Goal: Information Seeking & Learning: Check status

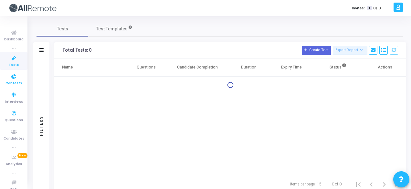
click at [15, 70] on link "Contests" at bounding box center [13, 79] width 27 height 18
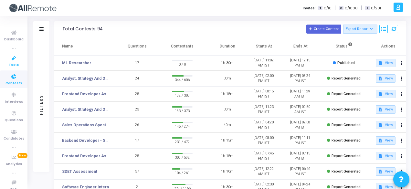
click at [3, 59] on link "Tests" at bounding box center [13, 61] width 27 height 18
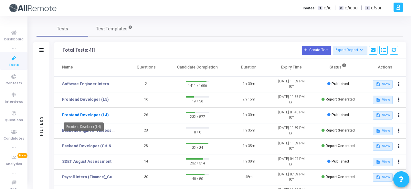
click at [86, 114] on link "Frontend Developer (L4)" at bounding box center [85, 115] width 46 height 6
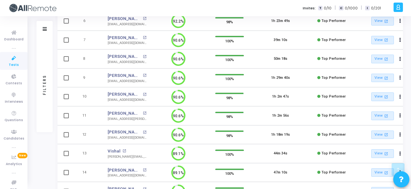
drag, startPoint x: 117, startPoint y: 128, endPoint x: 97, endPoint y: 118, distance: 22.5
click at [97, 118] on td "11" at bounding box center [87, 115] width 27 height 19
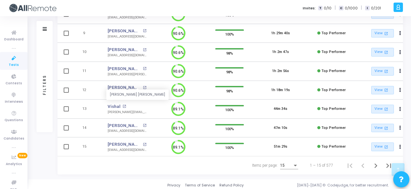
scroll to position [224, 0]
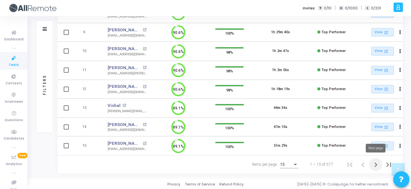
click at [377, 158] on button "Next page" at bounding box center [375, 164] width 13 height 13
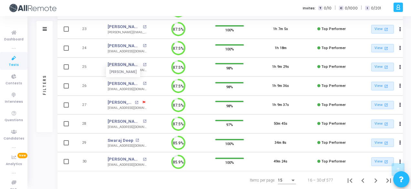
scroll to position [224, 0]
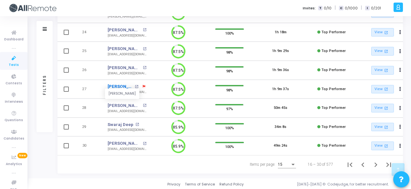
drag, startPoint x: 113, startPoint y: 104, endPoint x: 118, endPoint y: 84, distance: 20.5
click at [374, 161] on icon "Next page" at bounding box center [375, 164] width 9 height 9
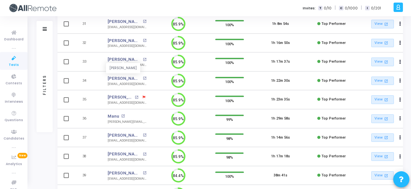
scroll to position [83, 0]
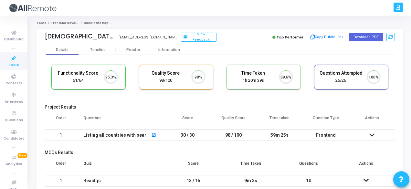
scroll to position [14, 16]
click at [168, 51] on div "Information" at bounding box center [169, 49] width 36 height 5
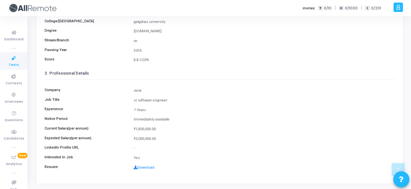
scroll to position [148, 0]
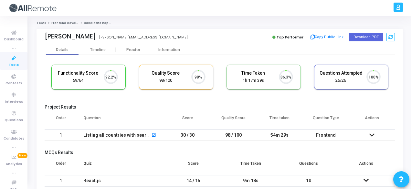
scroll to position [14, 16]
click at [172, 45] on div "Puneet puneet.pant04@gmail.com Top Performer Copy Public Link Download PDF" at bounding box center [220, 37] width 350 height 16
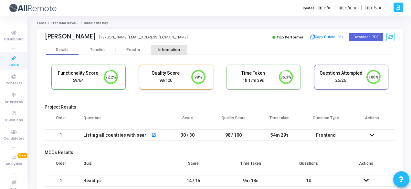
click at [177, 49] on div "Information" at bounding box center [169, 49] width 36 height 5
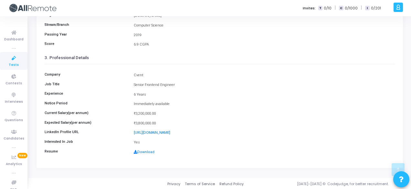
scroll to position [148, 0]
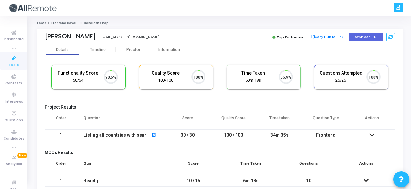
scroll to position [14, 16]
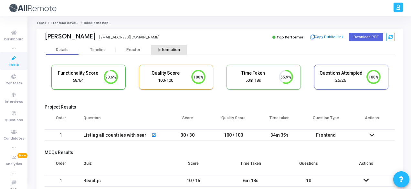
click at [174, 47] on div "Information" at bounding box center [169, 50] width 36 height 10
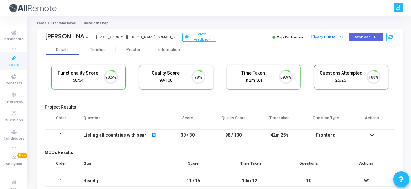
scroll to position [14, 16]
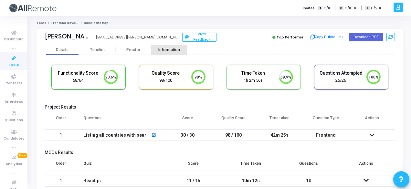
click at [171, 52] on div "Information" at bounding box center [169, 50] width 36 height 10
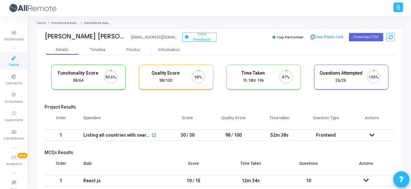
scroll to position [14, 16]
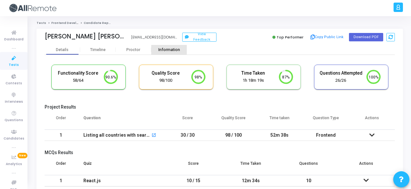
click at [182, 48] on div "Information" at bounding box center [169, 49] width 36 height 5
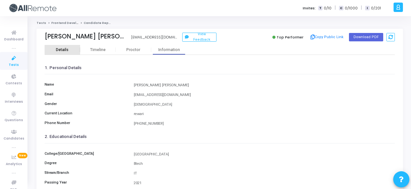
click at [78, 47] on div "Details" at bounding box center [63, 49] width 36 height 5
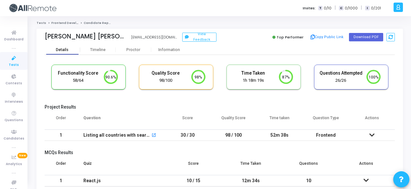
scroll to position [14, 16]
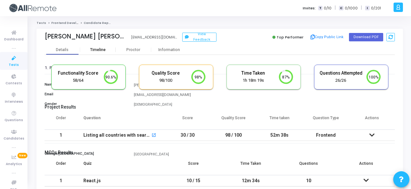
click at [97, 47] on div "Timeline" at bounding box center [97, 49] width 15 height 5
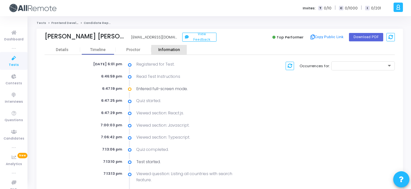
click at [171, 49] on div "Information" at bounding box center [169, 49] width 36 height 5
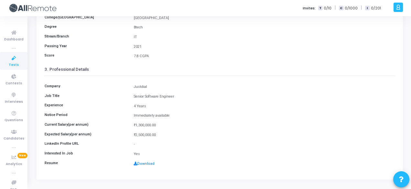
scroll to position [148, 0]
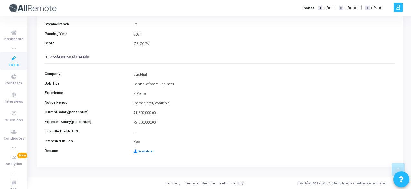
click at [148, 150] on link "Download" at bounding box center [144, 151] width 21 height 4
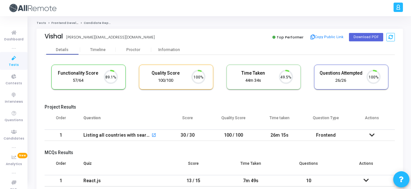
scroll to position [14, 16]
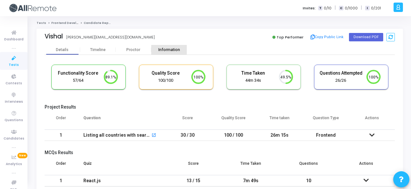
click at [168, 53] on div "Information" at bounding box center [169, 50] width 36 height 10
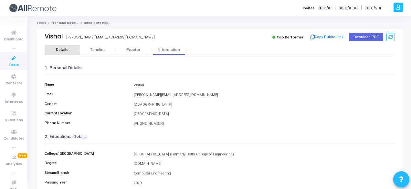
click at [65, 46] on div "Details" at bounding box center [63, 50] width 36 height 10
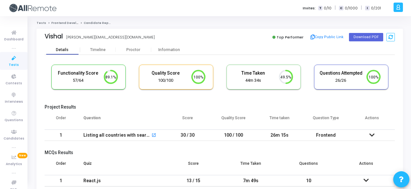
scroll to position [14, 16]
click at [81, 46] on div "Timeline" at bounding box center [98, 50] width 36 height 10
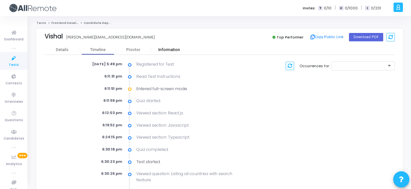
click at [166, 50] on div "Information" at bounding box center [169, 49] width 36 height 5
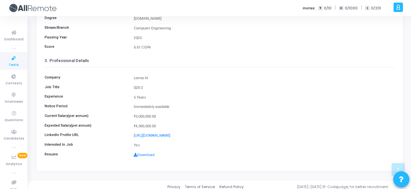
scroll to position [145, 0]
click at [145, 155] on link "Download" at bounding box center [144, 154] width 21 height 4
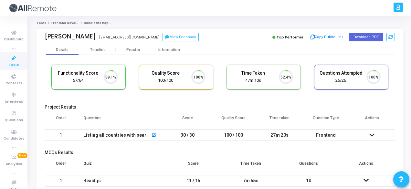
scroll to position [14, 16]
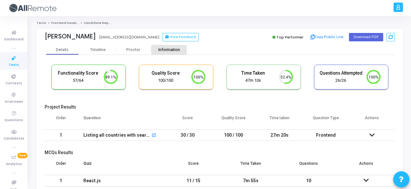
click at [165, 49] on div "Information" at bounding box center [169, 49] width 36 height 5
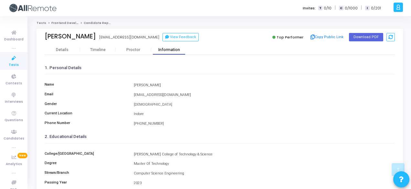
scroll to position [148, 0]
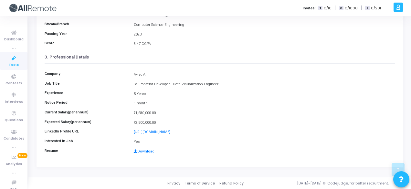
drag, startPoint x: 131, startPoint y: 73, endPoint x: 153, endPoint y: 74, distance: 21.6
click at [153, 74] on div "Aviso AI" at bounding box center [263, 74] width 267 height 5
copy div "Aviso AI"
click at [143, 150] on link "Download" at bounding box center [144, 151] width 21 height 4
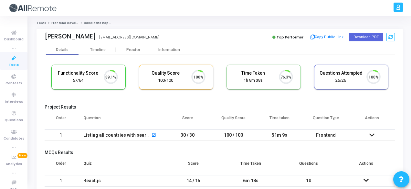
scroll to position [14, 16]
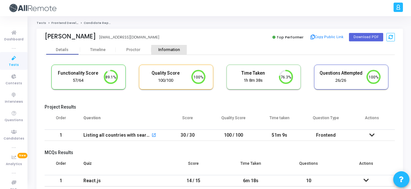
click at [176, 49] on div "Information" at bounding box center [169, 49] width 36 height 5
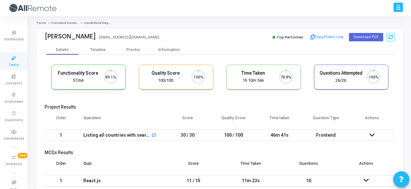
scroll to position [14, 16]
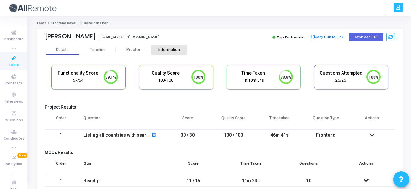
click at [169, 46] on div "Information" at bounding box center [169, 50] width 36 height 10
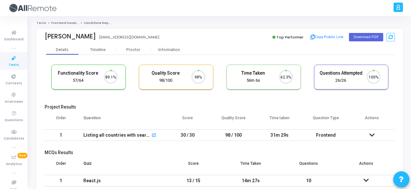
scroll to position [14, 16]
click at [162, 46] on div "Information" at bounding box center [169, 50] width 36 height 10
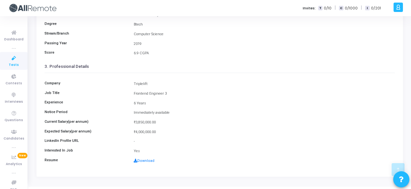
scroll to position [139, 0]
click at [140, 158] on link "Download" at bounding box center [144, 160] width 21 height 4
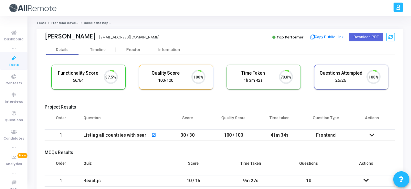
scroll to position [14, 16]
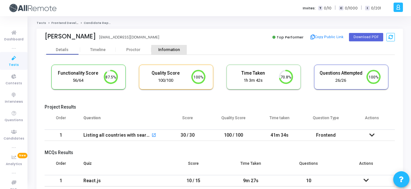
click at [170, 45] on div "Information" at bounding box center [169, 50] width 36 height 10
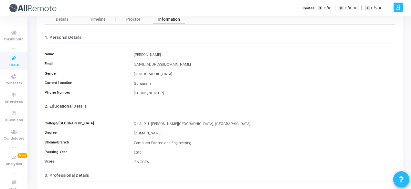
scroll to position [148, 0]
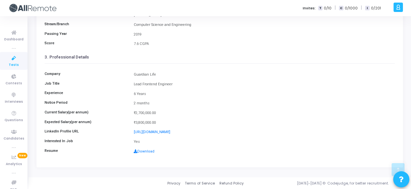
click at [142, 149] on div "Download" at bounding box center [263, 151] width 267 height 5
click at [145, 150] on link "Download" at bounding box center [144, 151] width 21 height 4
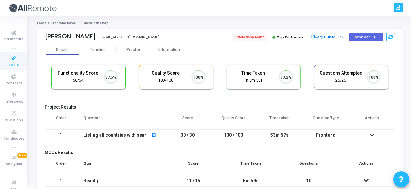
scroll to position [14, 16]
click at [176, 46] on div "Information" at bounding box center [169, 50] width 36 height 10
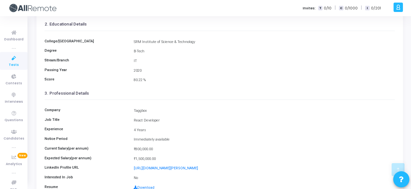
scroll to position [148, 0]
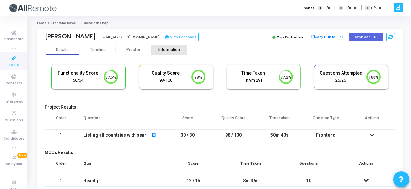
click at [174, 53] on div "Information" at bounding box center [169, 50] width 36 height 10
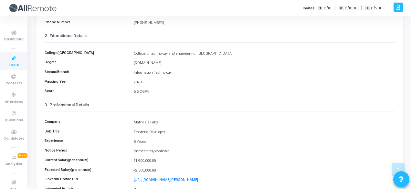
scroll to position [148, 0]
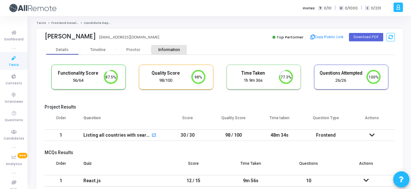
click at [168, 52] on div "Information" at bounding box center [169, 50] width 36 height 10
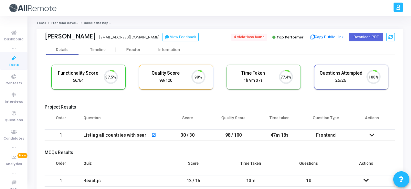
scroll to position [14, 16]
click at [267, 36] on span "4 violations found" at bounding box center [248, 37] width 37 height 7
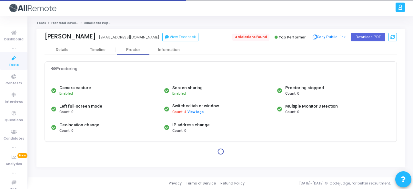
click at [267, 36] on span "4 violations found" at bounding box center [250, 37] width 37 height 7
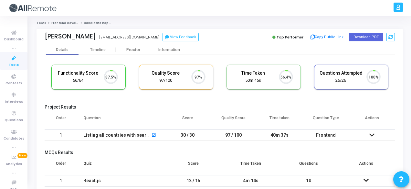
scroll to position [14, 16]
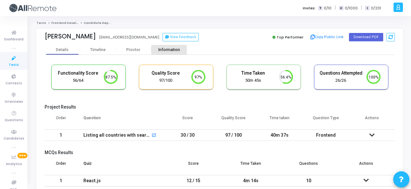
click at [167, 49] on div "Information" at bounding box center [169, 49] width 36 height 5
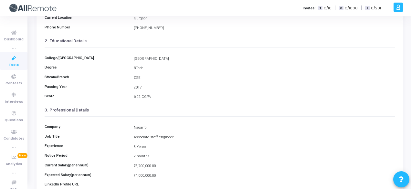
scroll to position [148, 0]
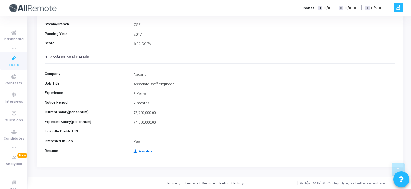
click at [150, 149] on link "Download" at bounding box center [144, 151] width 21 height 4
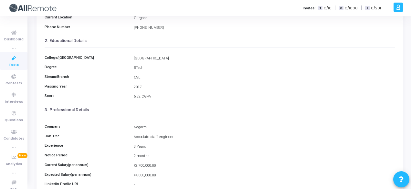
scroll to position [0, 0]
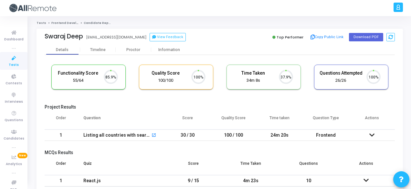
scroll to position [14, 16]
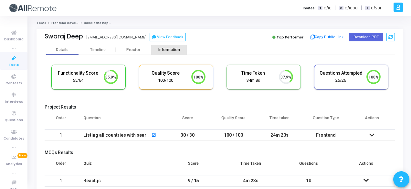
click at [170, 51] on div "Information" at bounding box center [169, 49] width 36 height 5
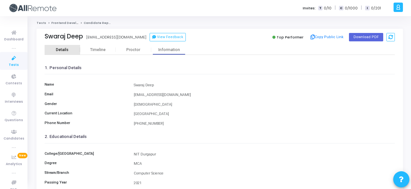
click at [70, 45] on div "Details" at bounding box center [63, 50] width 36 height 10
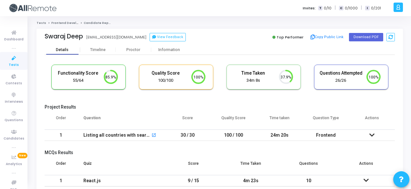
scroll to position [14, 16]
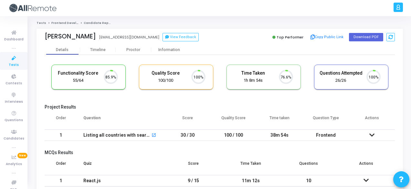
scroll to position [14, 16]
click at [170, 49] on div "Information" at bounding box center [169, 49] width 36 height 5
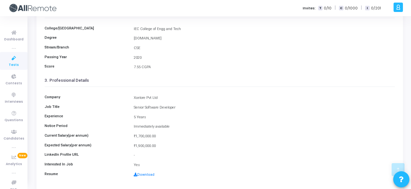
scroll to position [148, 0]
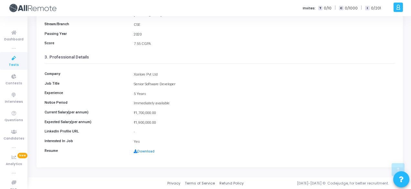
drag, startPoint x: 139, startPoint y: 72, endPoint x: 160, endPoint y: 73, distance: 21.0
click at [160, 73] on div "Company Xcelore Pvt Ltd" at bounding box center [219, 75] width 356 height 6
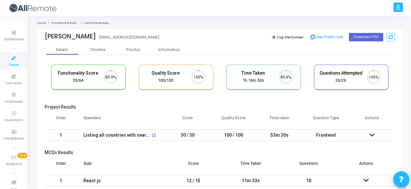
scroll to position [14, 16]
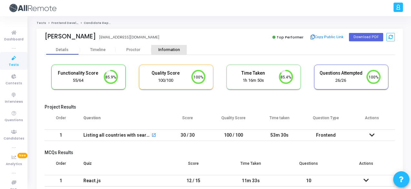
click at [175, 51] on div "Information" at bounding box center [169, 49] width 36 height 5
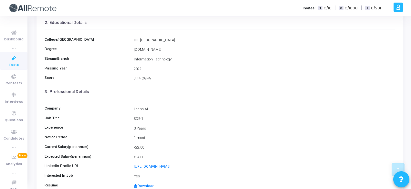
scroll to position [148, 0]
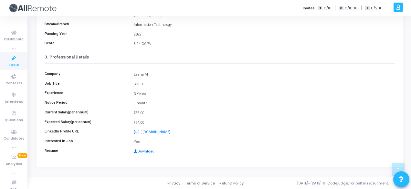
click at [145, 151] on link "Download" at bounding box center [144, 151] width 21 height 4
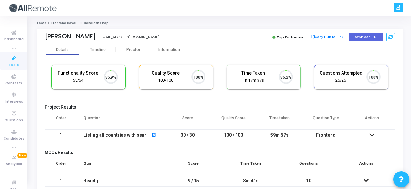
scroll to position [14, 16]
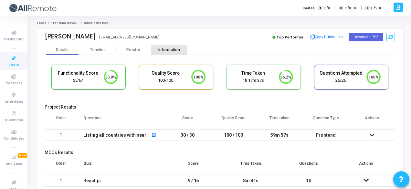
click at [173, 52] on div "Information" at bounding box center [169, 50] width 36 height 10
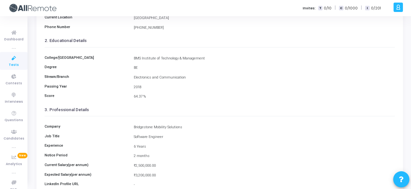
scroll to position [148, 0]
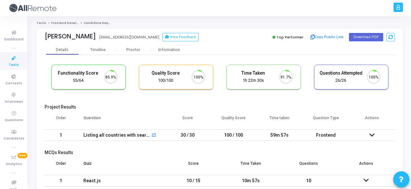
scroll to position [14, 16]
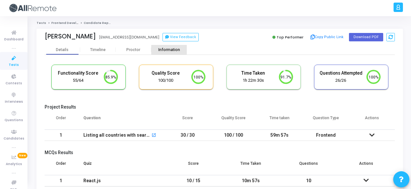
click at [174, 46] on div "Information" at bounding box center [169, 50] width 36 height 10
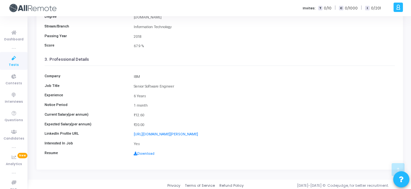
scroll to position [147, 0]
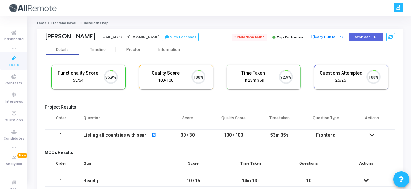
scroll to position [14, 16]
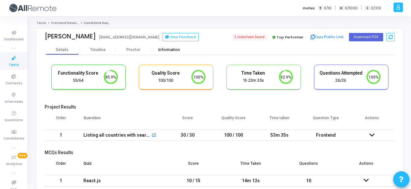
click at [174, 52] on div "Information" at bounding box center [169, 49] width 36 height 5
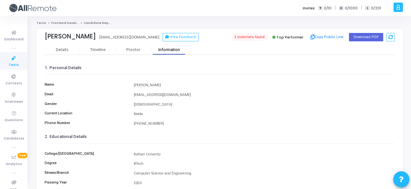
scroll to position [148, 0]
